Goal: Task Accomplishment & Management: Use online tool/utility

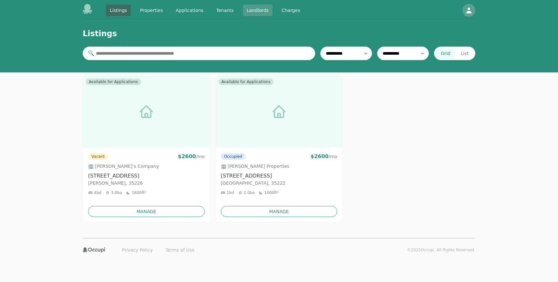
click at [254, 11] on link "Landlords" at bounding box center [258, 11] width 30 height 12
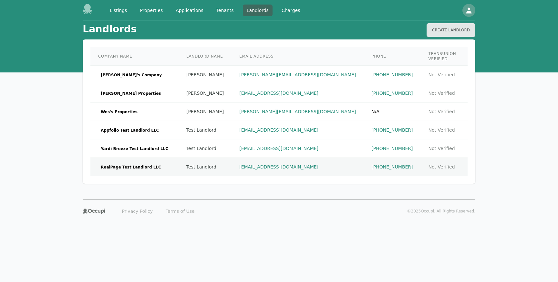
click at [113, 164] on span "RealPage Test Landlord LLC" at bounding box center [131, 167] width 66 height 6
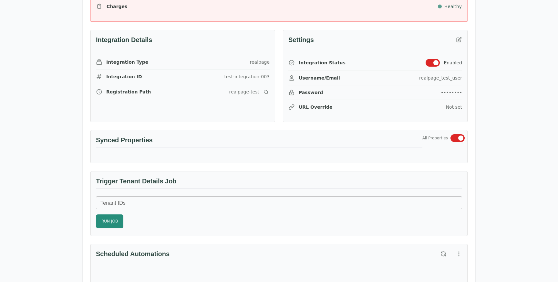
scroll to position [234, 0]
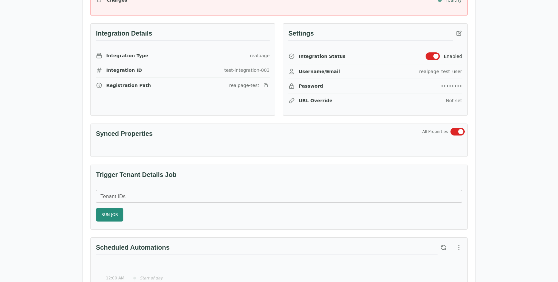
click at [303, 70] on div "realpage_test_user" at bounding box center [440, 71] width 43 height 6
click at [303, 30] on icon "button" at bounding box center [459, 33] width 6 height 6
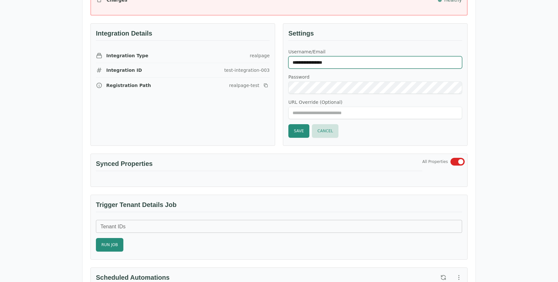
drag, startPoint x: 343, startPoint y: 63, endPoint x: 196, endPoint y: 62, distance: 147.4
click at [196, 62] on div "**********" at bounding box center [275, 81] width 385 height 130
type input "******"
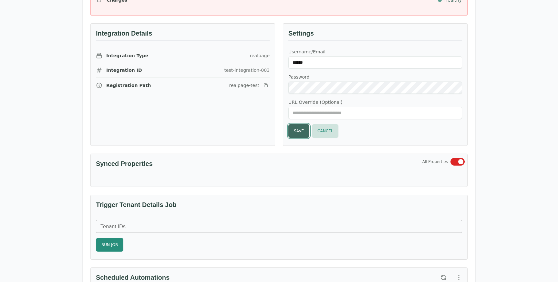
click at [298, 130] on button "Save" at bounding box center [299, 131] width 21 height 14
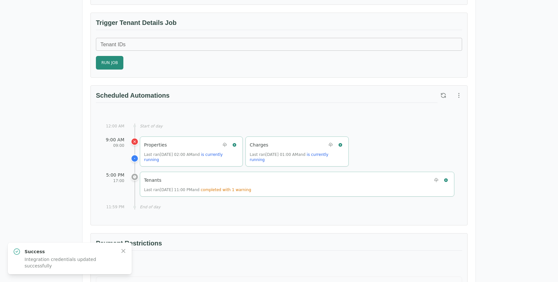
scroll to position [384, 0]
click at [245, 189] on span "completed with 1 warning" at bounding box center [226, 191] width 50 height 5
click at [123, 250] on icon "button" at bounding box center [124, 251] width 4 height 4
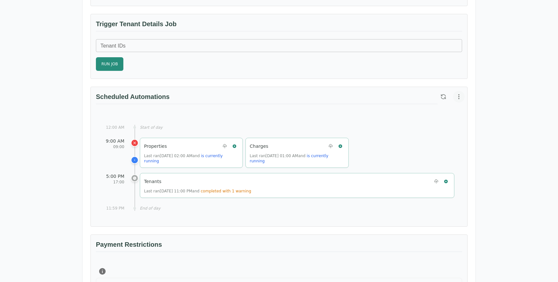
click at [303, 94] on icon "button" at bounding box center [459, 96] width 6 height 6
click at [303, 120] on span "View Automation History" at bounding box center [426, 123] width 57 height 8
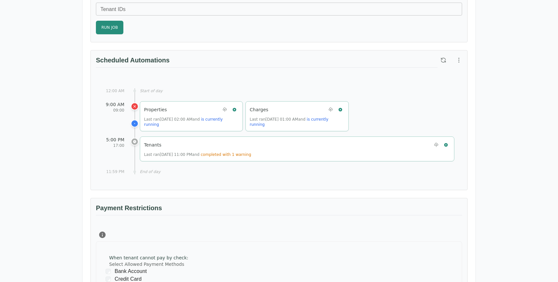
scroll to position [422, 0]
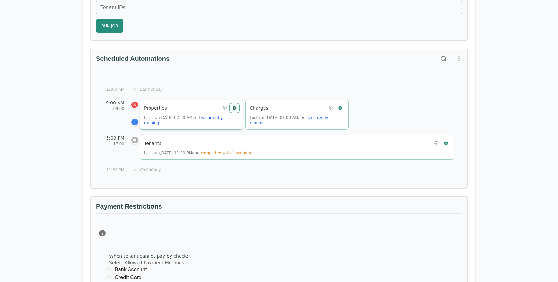
click at [235, 108] on icon "button" at bounding box center [234, 108] width 5 height 5
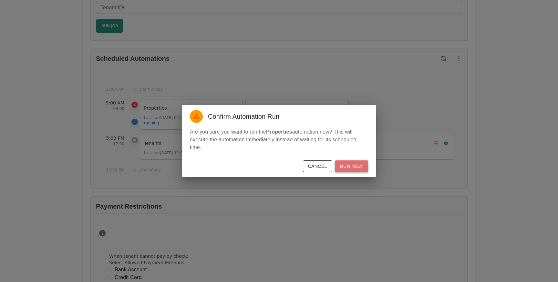
click at [353, 165] on button "Run Now" at bounding box center [351, 166] width 33 height 12
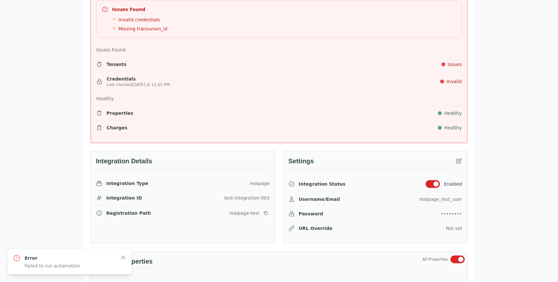
scroll to position [0, 0]
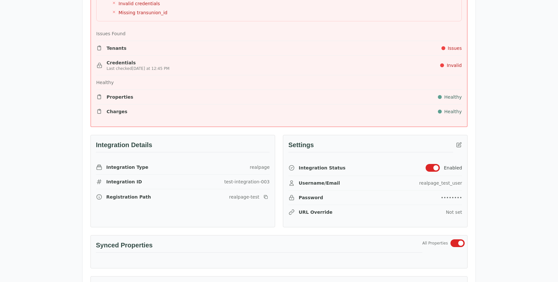
scroll to position [125, 0]
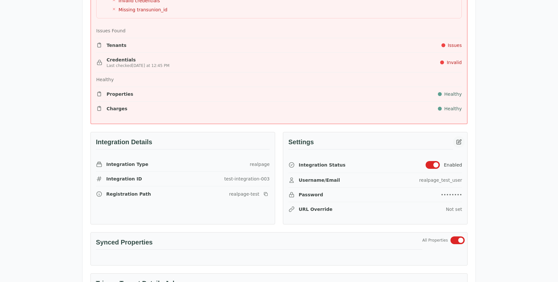
click at [461, 143] on icon "button" at bounding box center [459, 141] width 5 height 5
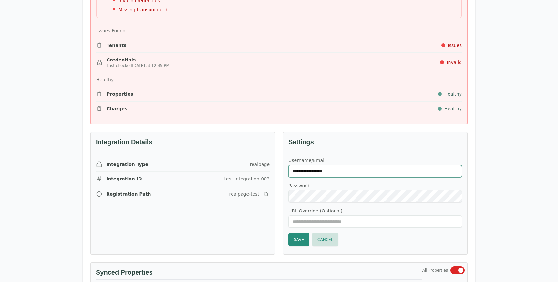
drag, startPoint x: 345, startPoint y: 171, endPoint x: 261, endPoint y: 165, distance: 83.2
click at [261, 166] on div "**********" at bounding box center [275, 189] width 385 height 130
type input "******"
click at [300, 239] on button "Save" at bounding box center [299, 240] width 21 height 14
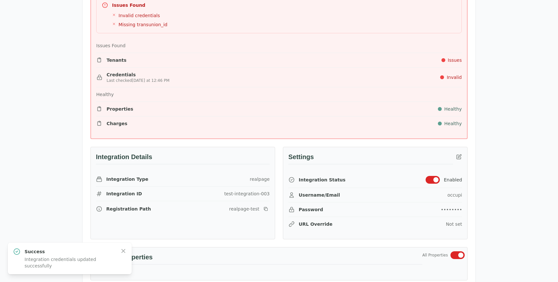
scroll to position [115, 0]
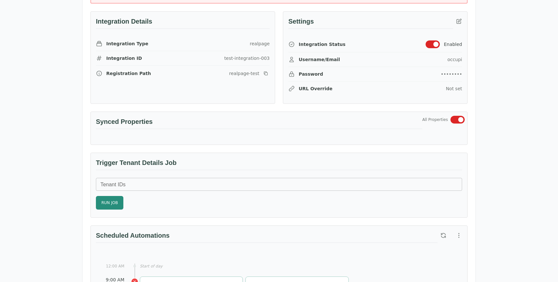
scroll to position [235, 0]
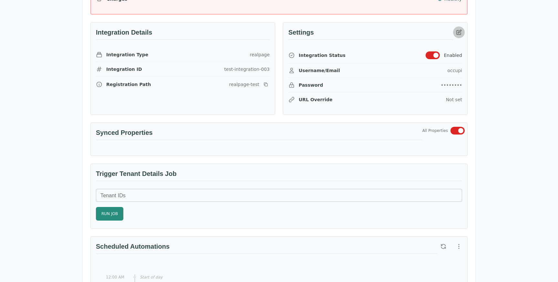
click at [460, 33] on icon "button" at bounding box center [459, 32] width 6 height 6
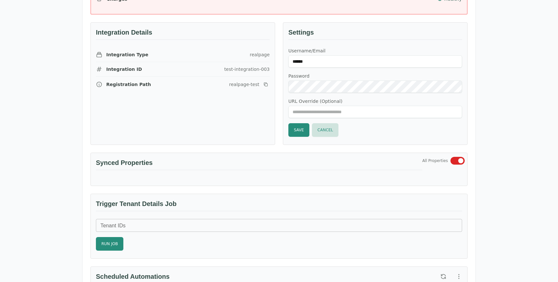
click at [341, 94] on div "Username/Email ****** Password URL Override (Optional) Save Cancel" at bounding box center [376, 92] width 174 height 89
click at [328, 129] on button "Cancel" at bounding box center [325, 130] width 27 height 14
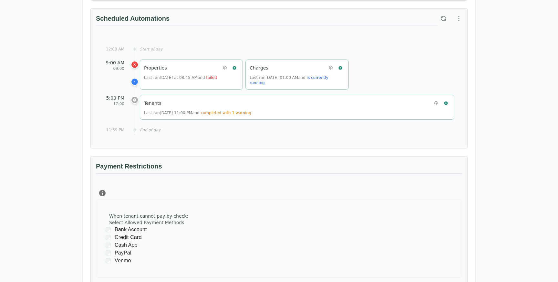
scroll to position [478, 0]
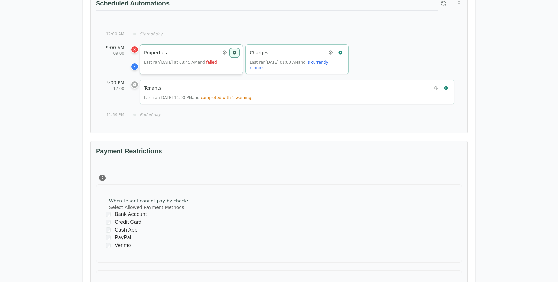
click at [237, 52] on icon "button" at bounding box center [234, 52] width 5 height 5
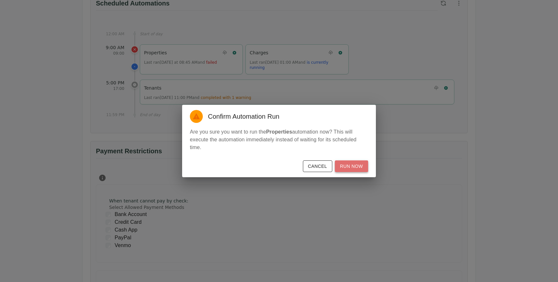
click at [359, 167] on button "Run Now" at bounding box center [351, 166] width 33 height 12
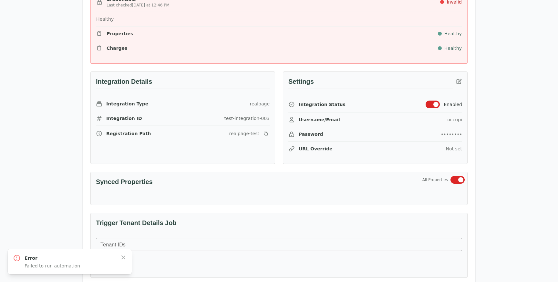
scroll to position [205, 0]
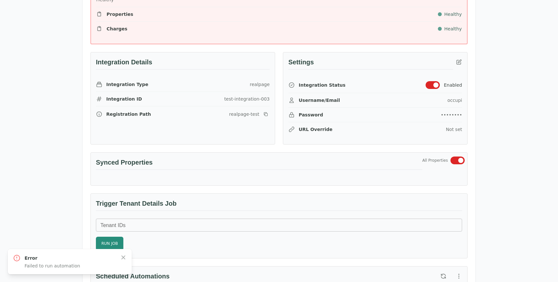
click at [458, 68] on div "Settings" at bounding box center [375, 64] width 184 height 25
click at [459, 60] on icon "button" at bounding box center [459, 61] width 5 height 5
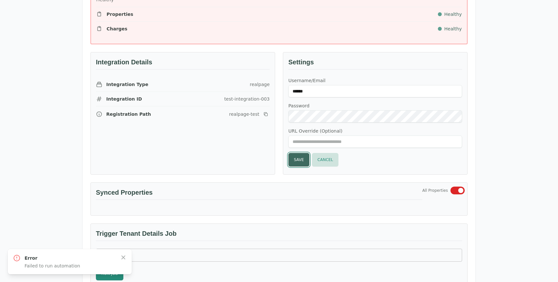
click at [294, 159] on button "Save" at bounding box center [299, 160] width 21 height 14
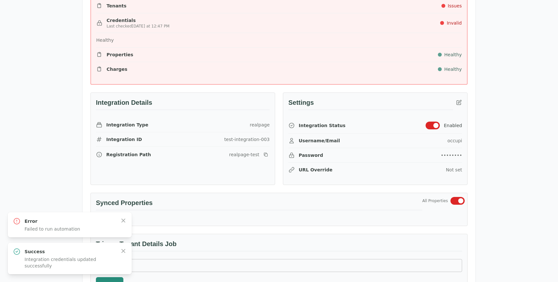
scroll to position [168, 0]
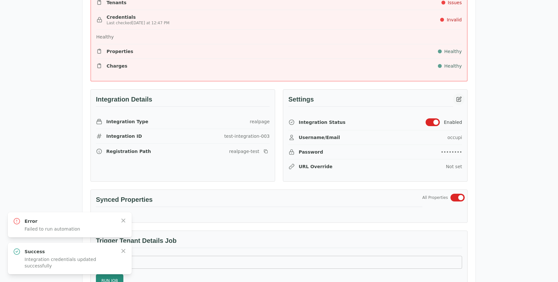
click at [458, 99] on icon "button" at bounding box center [459, 99] width 5 height 5
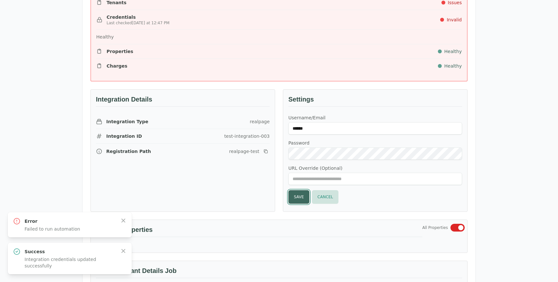
click at [300, 198] on button "Save" at bounding box center [299, 197] width 21 height 14
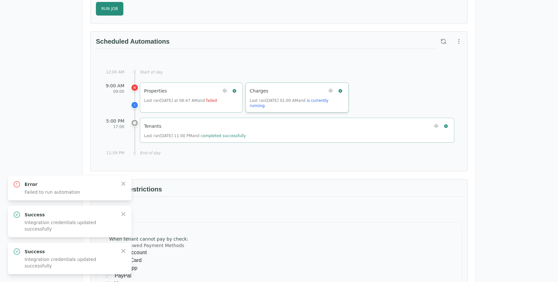
scroll to position [429, 0]
click at [235, 90] on icon "button" at bounding box center [235, 92] width 4 height 4
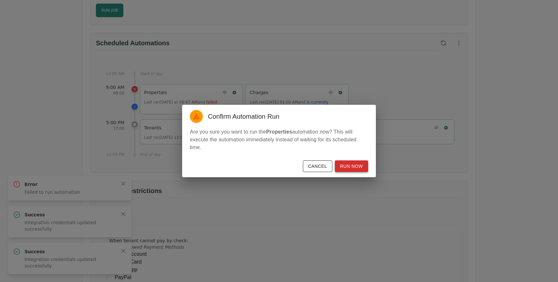
click at [347, 165] on button "Run Now" at bounding box center [351, 166] width 33 height 12
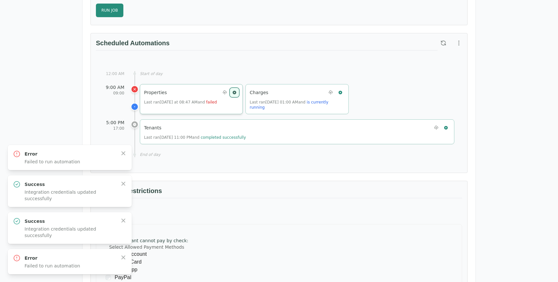
click at [235, 91] on icon "button" at bounding box center [235, 92] width 4 height 4
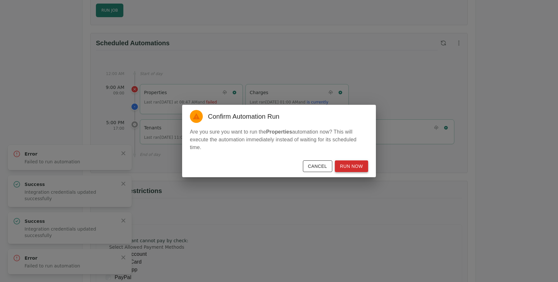
click at [363, 168] on button "Run Now" at bounding box center [351, 166] width 33 height 12
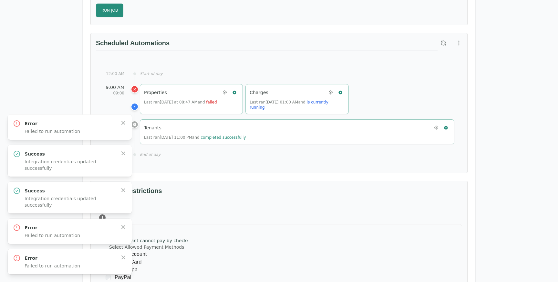
click at [236, 53] on div "Scheduled Automations" at bounding box center [267, 48] width 342 height 20
click at [234, 90] on icon "button" at bounding box center [235, 92] width 4 height 4
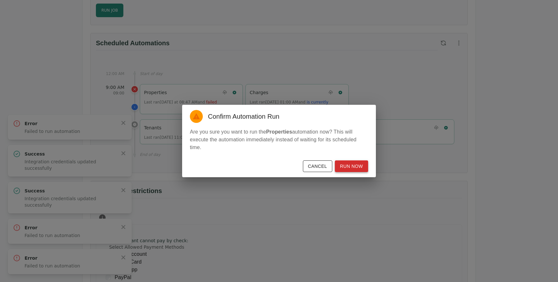
click at [346, 166] on button "Run Now" at bounding box center [351, 166] width 33 height 12
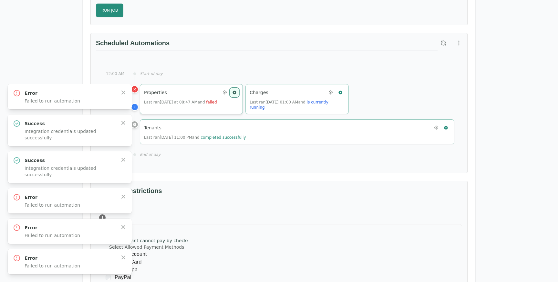
click at [237, 91] on icon "button" at bounding box center [234, 92] width 5 height 5
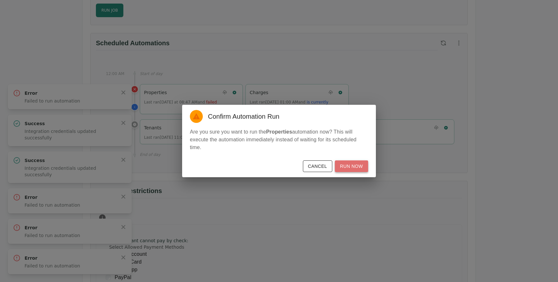
click at [351, 166] on button "Run Now" at bounding box center [351, 166] width 33 height 12
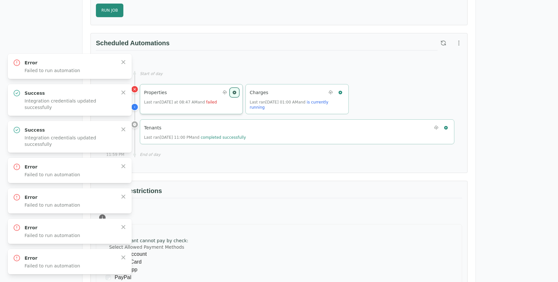
click at [236, 93] on icon "button" at bounding box center [235, 92] width 4 height 4
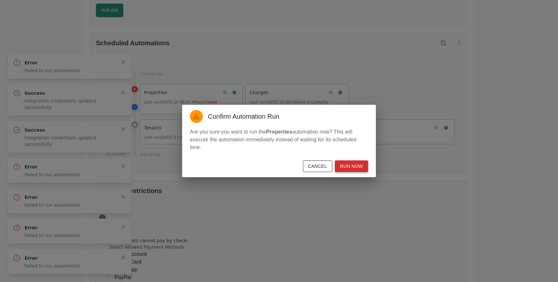
click at [354, 168] on button "Run Now" at bounding box center [351, 166] width 33 height 12
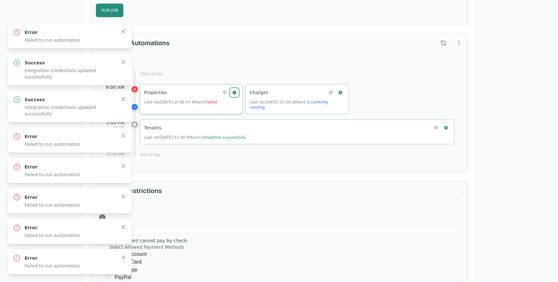
click at [235, 92] on icon "button" at bounding box center [234, 92] width 5 height 5
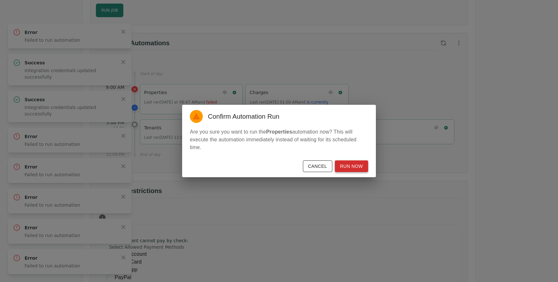
click at [355, 167] on button "Run Now" at bounding box center [351, 166] width 33 height 12
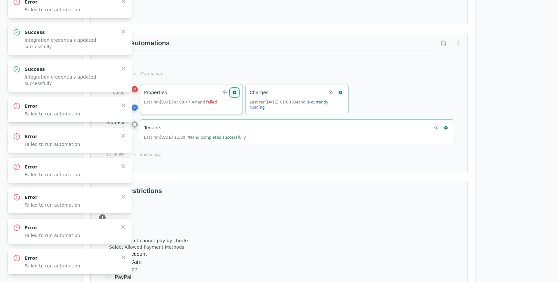
click at [233, 92] on icon "button" at bounding box center [235, 92] width 4 height 4
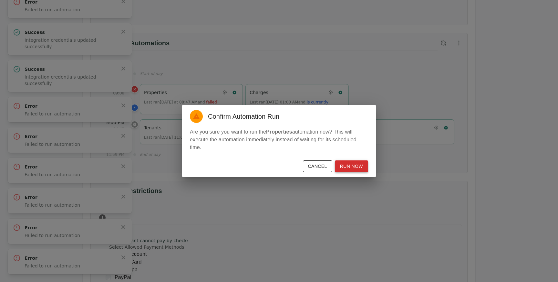
click at [351, 165] on button "Run Now" at bounding box center [351, 166] width 33 height 12
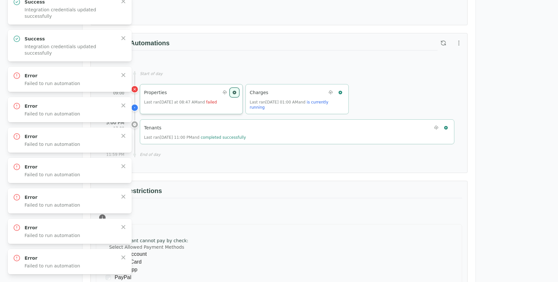
click at [235, 91] on icon "button" at bounding box center [235, 92] width 4 height 4
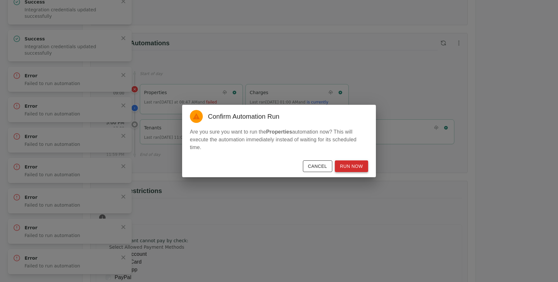
click at [358, 167] on button "Run Now" at bounding box center [351, 166] width 33 height 12
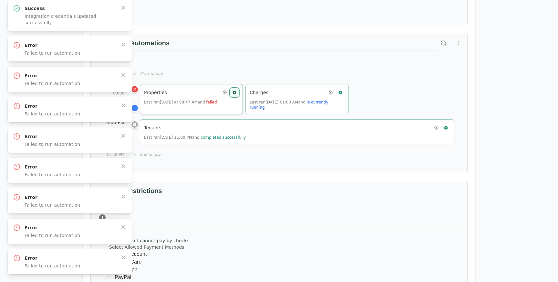
click at [234, 93] on icon "button" at bounding box center [235, 92] width 4 height 4
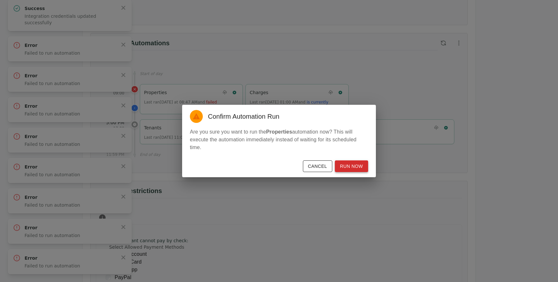
click at [351, 164] on button "Run Now" at bounding box center [351, 166] width 33 height 12
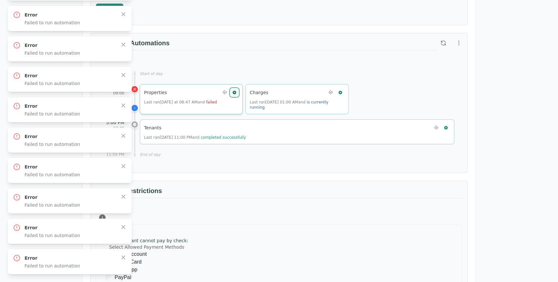
click at [234, 91] on icon "button" at bounding box center [234, 92] width 5 height 5
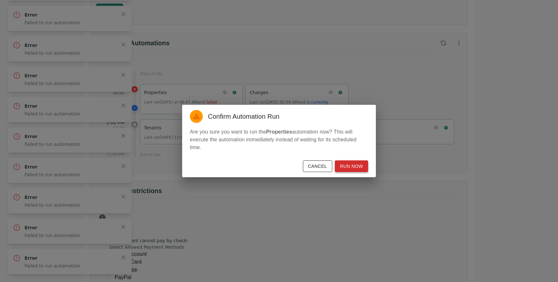
click at [350, 164] on button "Run Now" at bounding box center [351, 166] width 33 height 12
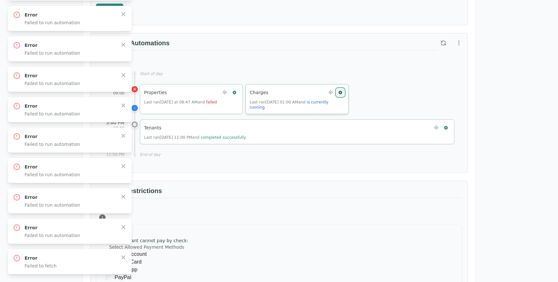
click at [341, 91] on icon "button" at bounding box center [341, 92] width 4 height 4
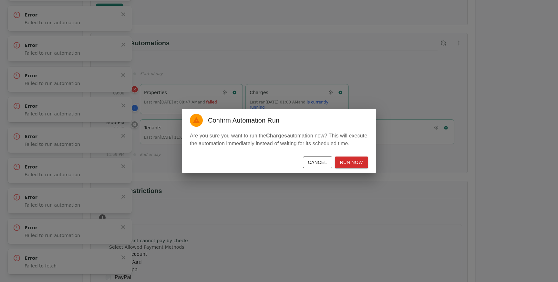
click at [302, 92] on div "Confirm Automation Run Are you sure you want to run the Charges automation now?…" at bounding box center [279, 141] width 558 height 282
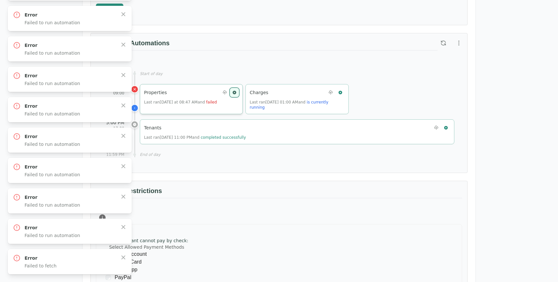
click at [236, 90] on icon "button" at bounding box center [234, 92] width 5 height 5
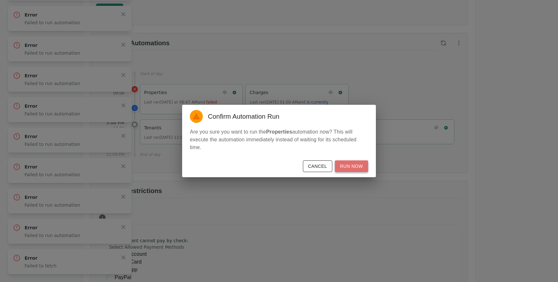
click at [352, 165] on button "Run Now" at bounding box center [351, 166] width 33 height 12
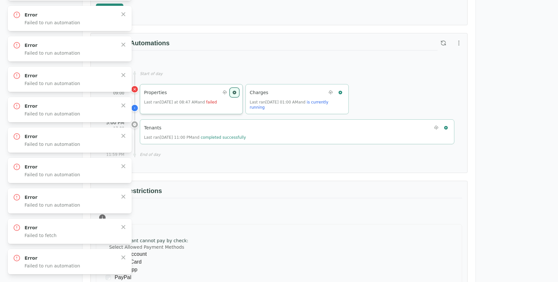
click at [238, 90] on button "button" at bounding box center [234, 92] width 8 height 8
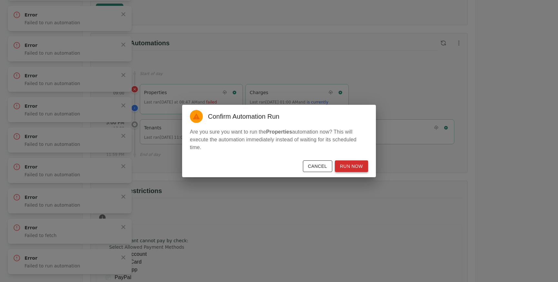
click at [349, 163] on button "Run Now" at bounding box center [351, 166] width 33 height 12
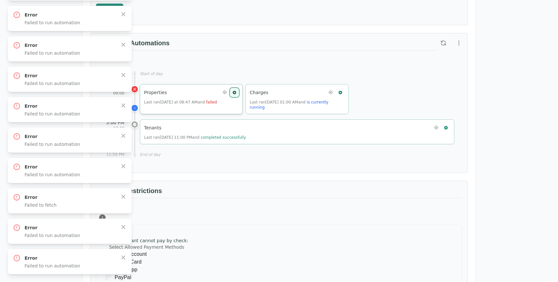
click at [235, 91] on icon "button" at bounding box center [235, 92] width 4 height 4
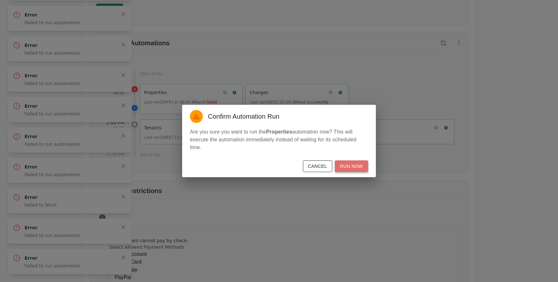
click at [346, 163] on button "Run Now" at bounding box center [351, 166] width 33 height 12
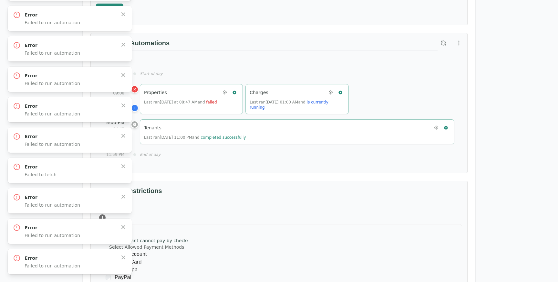
click at [306, 196] on h3 "Payment Restrictions" at bounding box center [279, 192] width 366 height 12
